Goal: Find specific page/section: Find specific page/section

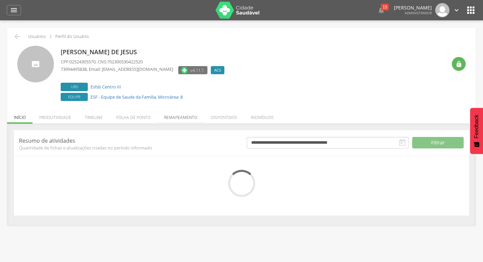
click at [181, 114] on li "Remapeamento" at bounding box center [180, 116] width 47 height 16
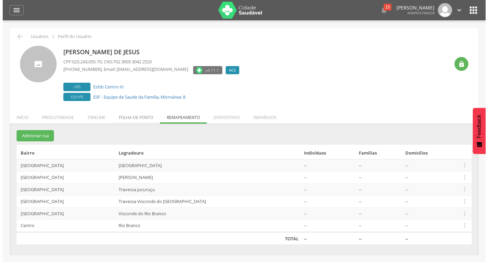
scroll to position [20, 0]
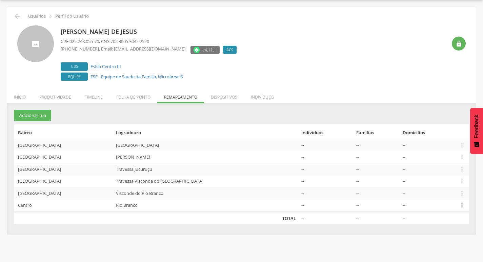
click at [462, 208] on icon "" at bounding box center [461, 204] width 7 height 7
click at [436, 177] on link "Desalocar famílias" at bounding box center [439, 178] width 54 height 8
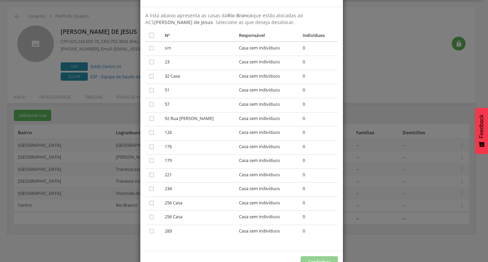
scroll to position [44, 0]
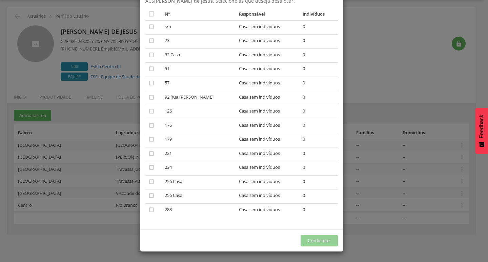
click at [360, 141] on div "× Desalocar Famílias A lista abaixo apresenta as casas da Rio Branco que estão …" at bounding box center [244, 131] width 488 height 262
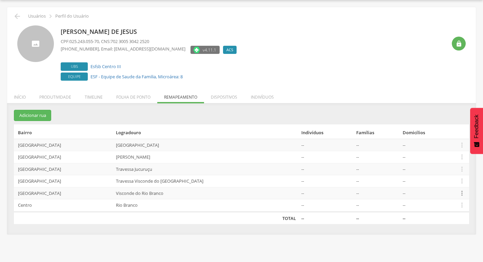
click at [460, 193] on icon "" at bounding box center [461, 193] width 7 height 7
click at [425, 168] on link "Desalocar famílias" at bounding box center [439, 166] width 54 height 8
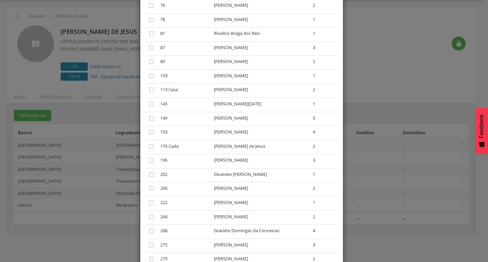
scroll to position [407, 0]
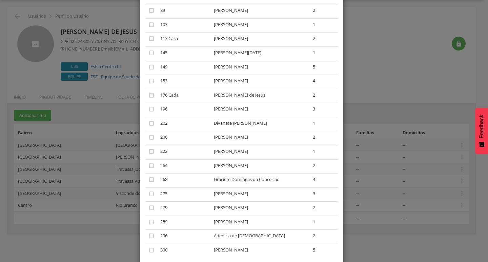
click at [364, 120] on div "× Desalocar Famílias A lista abaixo apresenta as casas da Visconde do Rio Branc…" at bounding box center [244, 131] width 488 height 262
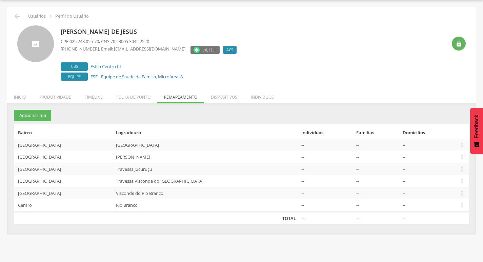
click at [464, 206] on td " Editar Alocar famílias Desalocar famílias Desvincular ACS" at bounding box center [463, 205] width 14 height 13
click at [461, 206] on icon "" at bounding box center [461, 204] width 7 height 7
click at [446, 181] on link "Desalocar famílias" at bounding box center [439, 178] width 54 height 8
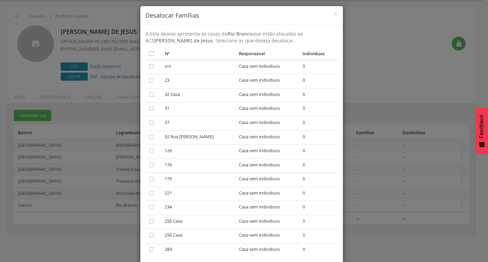
scroll to position [0, 0]
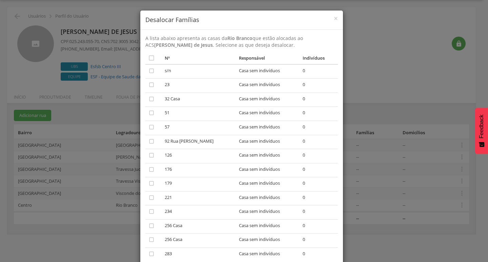
click at [388, 106] on div "× Desalocar Famílias A lista abaixo apresenta as casas da Rio Branco que estão …" at bounding box center [244, 131] width 488 height 262
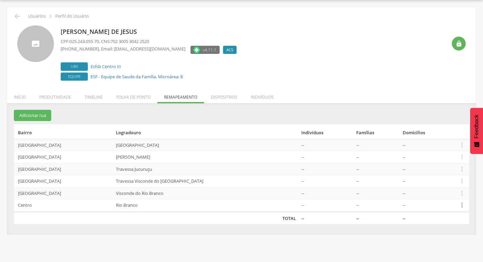
click at [462, 206] on icon "" at bounding box center [461, 204] width 7 height 7
click at [433, 194] on link "Desvincular ACS" at bounding box center [439, 195] width 54 height 8
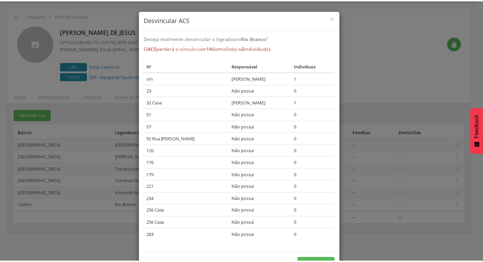
scroll to position [23, 0]
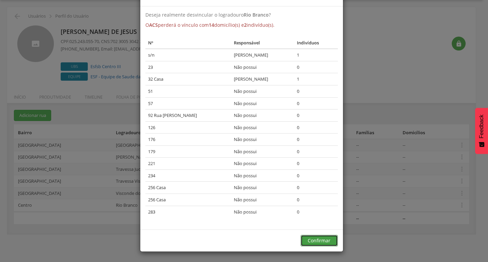
click at [318, 246] on button "Confirmar" at bounding box center [319, 241] width 37 height 12
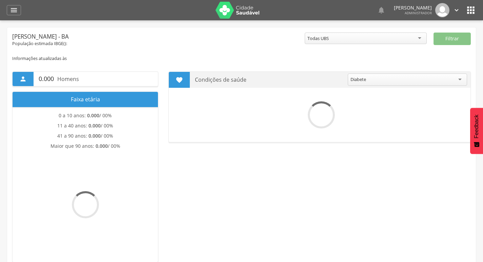
click at [15, 9] on icon "" at bounding box center [14, 10] width 8 height 8
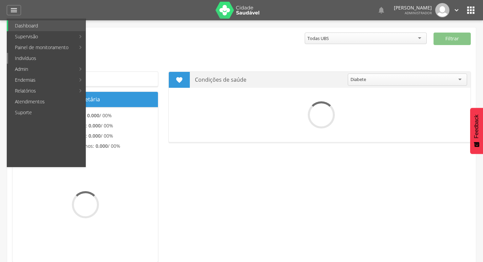
click at [27, 54] on link "Indivíduos" at bounding box center [46, 58] width 77 height 11
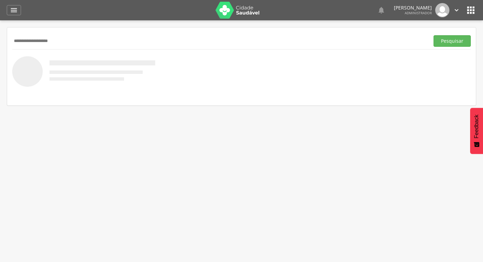
type input "**********"
click at [434, 35] on button "Pesquisar" at bounding box center [452, 41] width 37 height 12
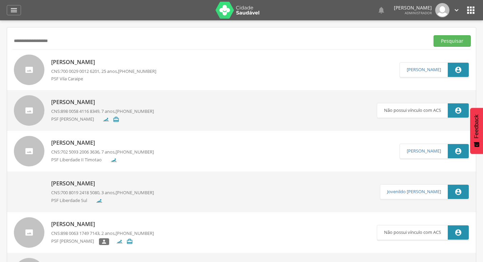
click at [82, 65] on p "[PERSON_NAME]" at bounding box center [103, 62] width 105 height 8
type input "**********"
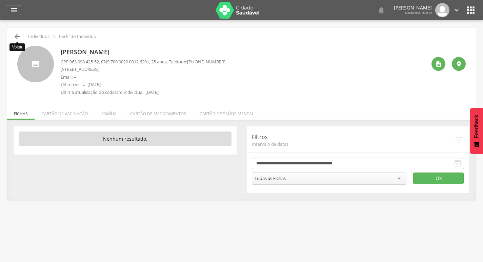
click at [18, 34] on icon "" at bounding box center [17, 37] width 8 height 8
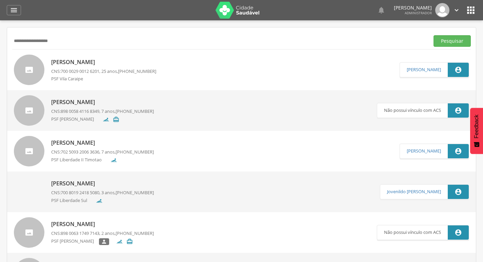
click at [81, 63] on p "[PERSON_NAME]" at bounding box center [103, 62] width 105 height 8
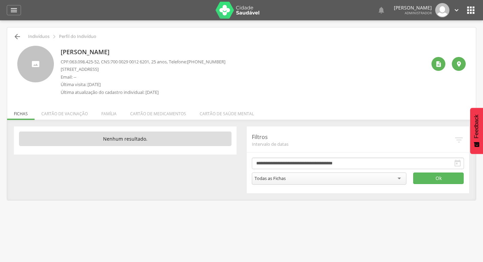
click at [19, 38] on icon "" at bounding box center [17, 37] width 8 height 8
